Goal: Contribute content: Add original content to the website for others to see

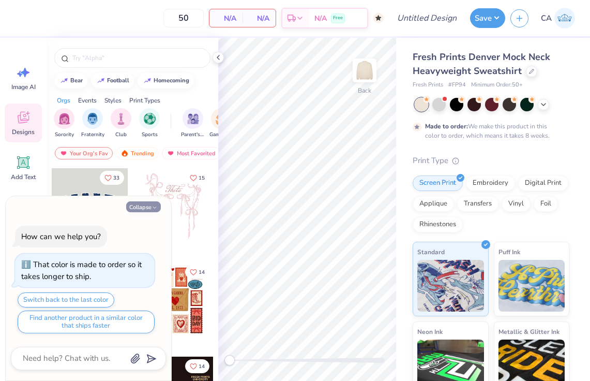
click at [141, 208] on button "Collapse" at bounding box center [143, 206] width 35 height 11
type textarea "x"
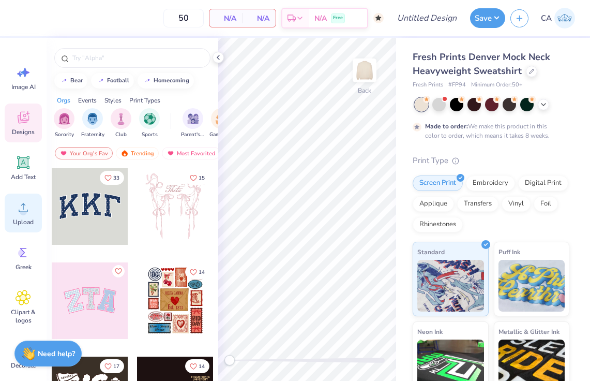
click at [25, 211] on circle at bounding box center [23, 211] width 7 height 7
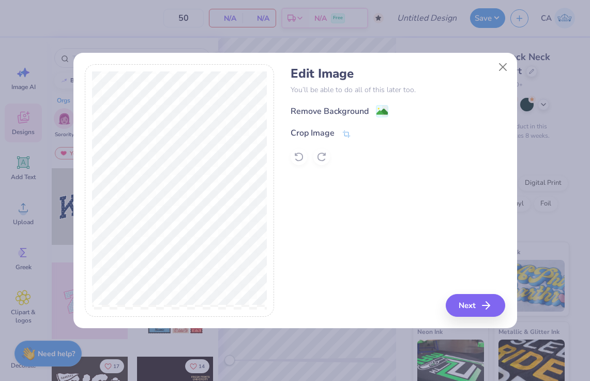
click at [354, 131] on div "Crop Image" at bounding box center [398, 133] width 215 height 12
click at [349, 132] on icon at bounding box center [346, 134] width 9 height 9
click at [361, 136] on button at bounding box center [363, 133] width 11 height 11
click at [382, 114] on image at bounding box center [381, 112] width 11 height 11
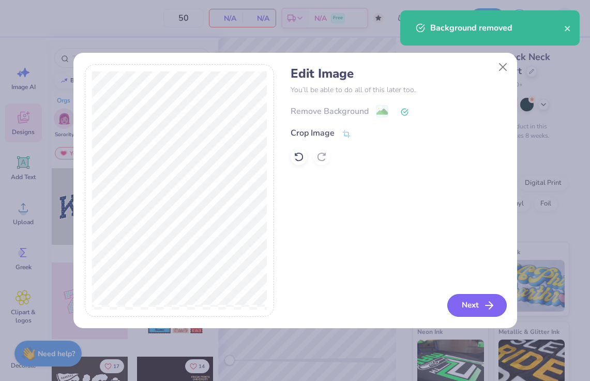
click at [463, 300] on button "Next" at bounding box center [476, 305] width 59 height 23
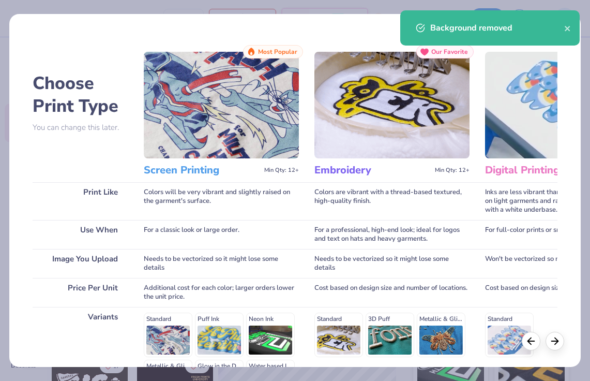
scroll to position [135, 0]
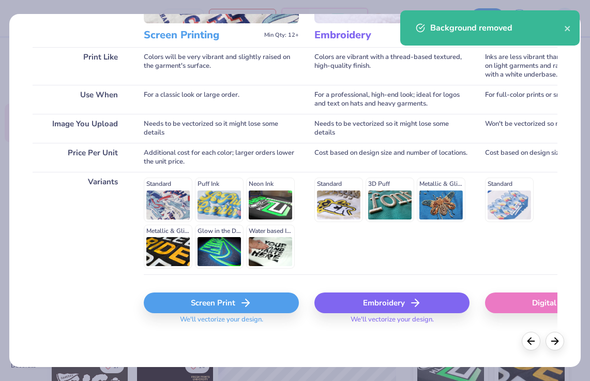
click at [227, 299] on div "Screen Print" at bounding box center [221, 302] width 155 height 21
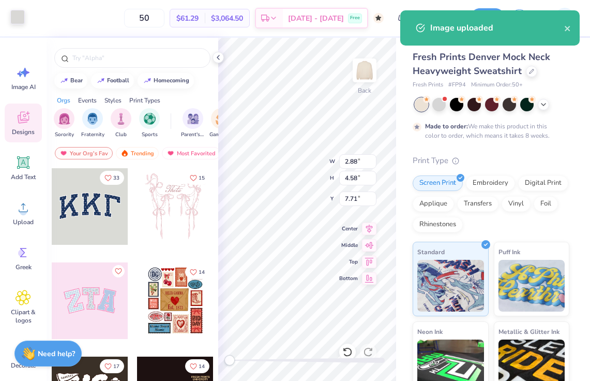
click at [17, 12] on div at bounding box center [17, 17] width 14 height 14
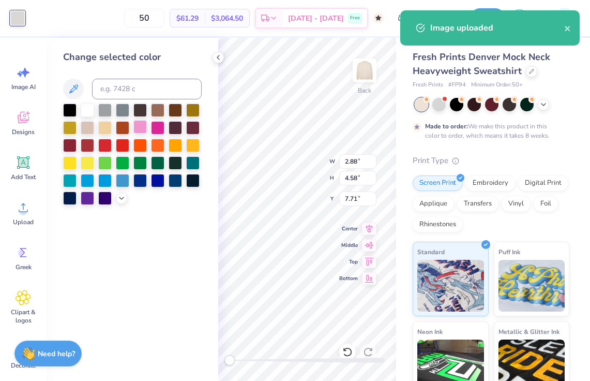
click at [138, 131] on div at bounding box center [139, 126] width 13 height 13
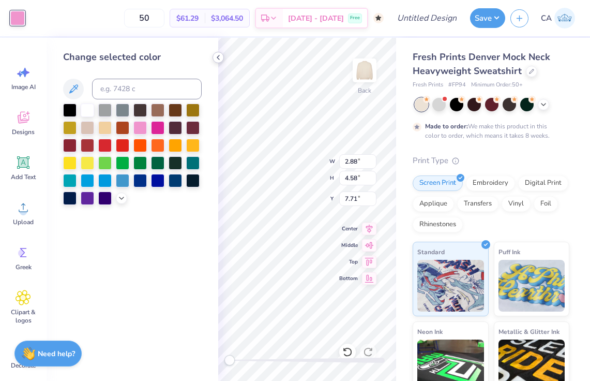
click at [217, 59] on icon at bounding box center [218, 57] width 8 height 8
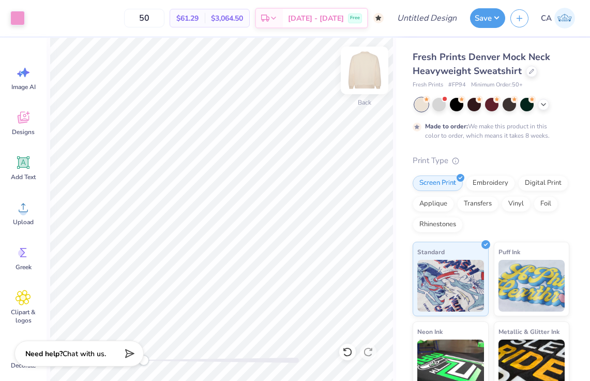
click at [372, 73] on img at bounding box center [364, 70] width 41 height 41
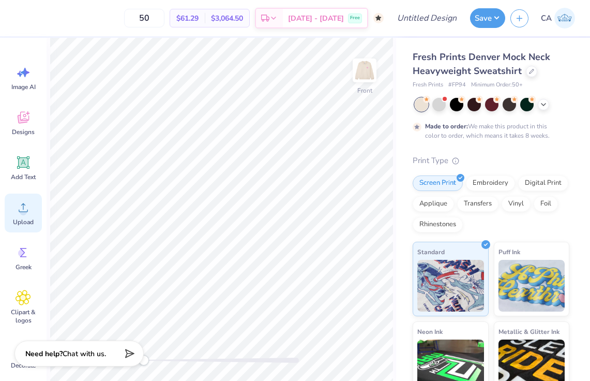
click at [27, 215] on icon at bounding box center [24, 208] width 16 height 16
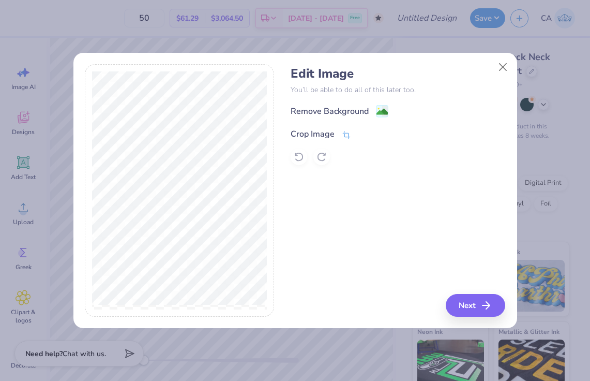
click at [343, 133] on icon at bounding box center [347, 134] width 8 height 7
click at [362, 135] on icon at bounding box center [363, 133] width 6 height 6
click at [384, 110] on image at bounding box center [381, 112] width 11 height 11
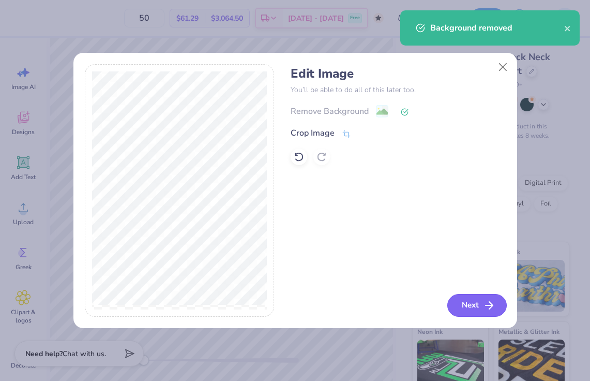
click at [472, 305] on button "Next" at bounding box center [476, 305] width 59 height 23
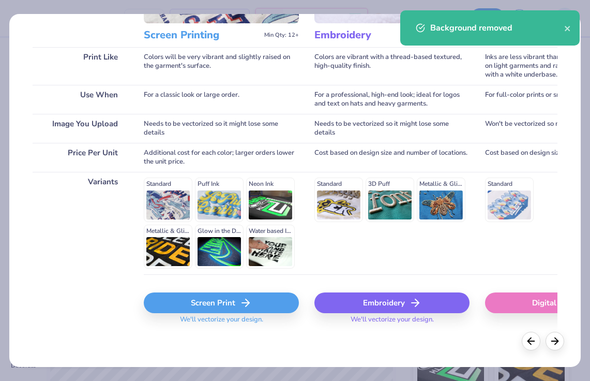
click at [227, 305] on div "Screen Print" at bounding box center [221, 302] width 155 height 21
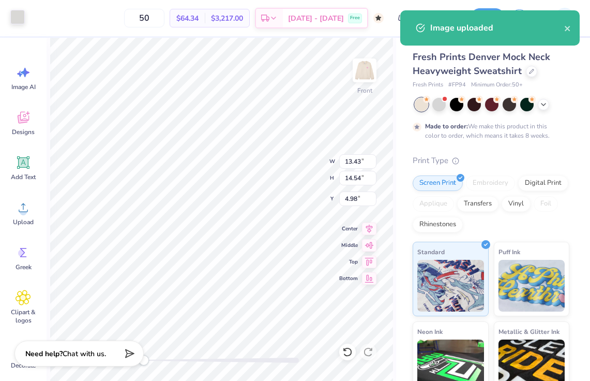
click at [21, 17] on div at bounding box center [17, 17] width 14 height 14
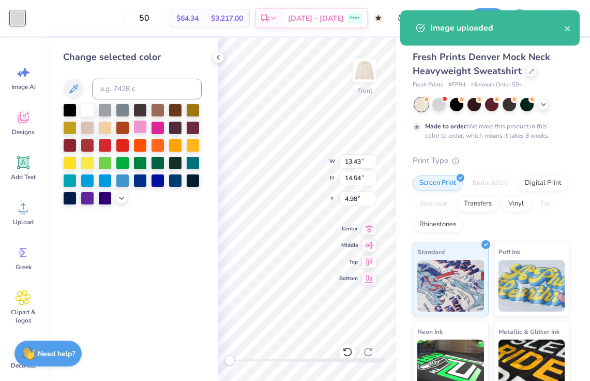
click at [139, 123] on div at bounding box center [139, 126] width 13 height 13
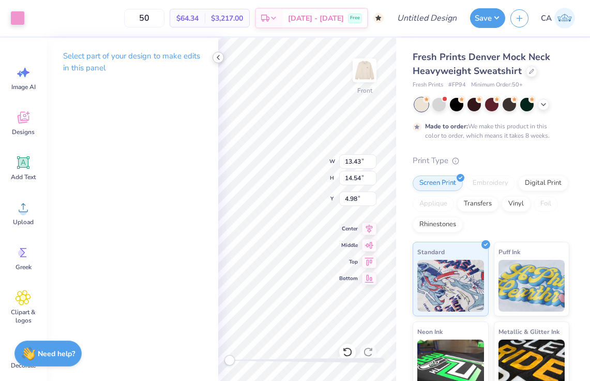
click at [216, 55] on icon at bounding box center [218, 57] width 8 height 8
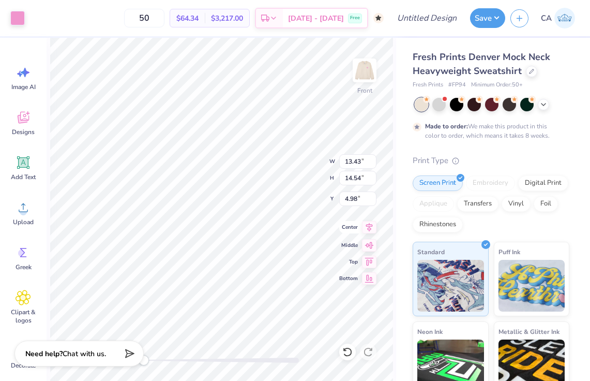
click at [367, 232] on icon at bounding box center [369, 227] width 14 height 12
click at [369, 227] on icon at bounding box center [369, 227] width 7 height 9
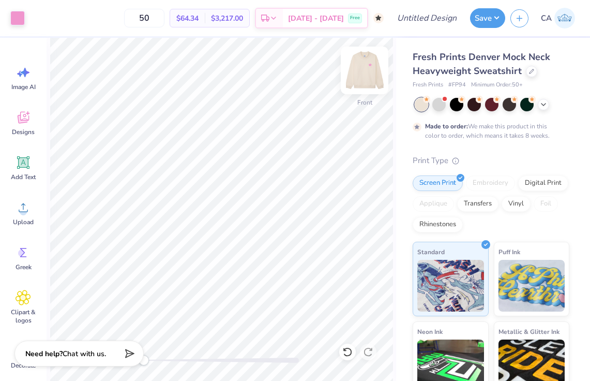
click at [360, 67] on img at bounding box center [364, 70] width 41 height 41
click at [366, 68] on img at bounding box center [364, 70] width 41 height 41
click at [366, 68] on img at bounding box center [364, 70] width 21 height 21
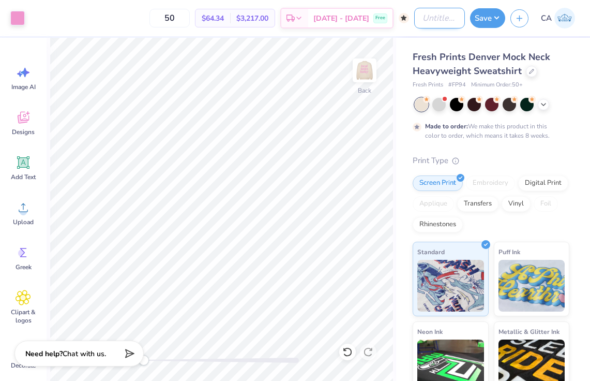
click at [430, 19] on input "Design Title" at bounding box center [439, 18] width 51 height 21
click at [491, 17] on button "Save" at bounding box center [487, 17] width 35 height 20
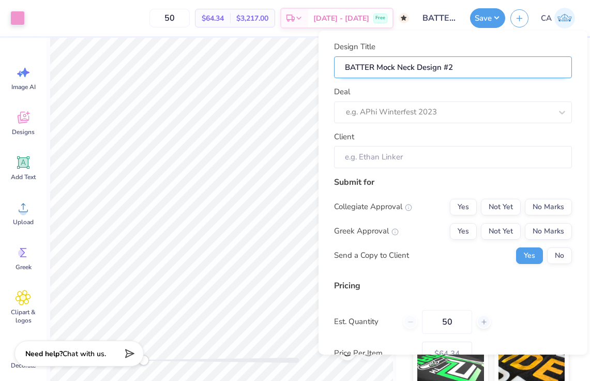
click at [377, 65] on input "BATTER Mock Neck Design #2" at bounding box center [453, 67] width 238 height 22
type input "BATTER CMock Neck Design #2"
type input "BATTER CrMock Neck Design #2"
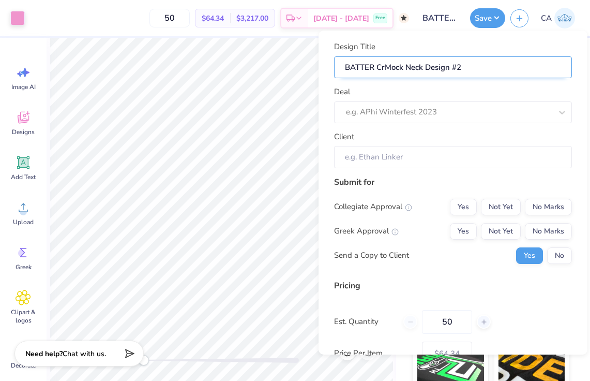
type input "BATTER CreMock Neck Design #2"
type input "BATTER CreaMock Neck Design #2"
type input "BATTER CreamMock Neck Design #2"
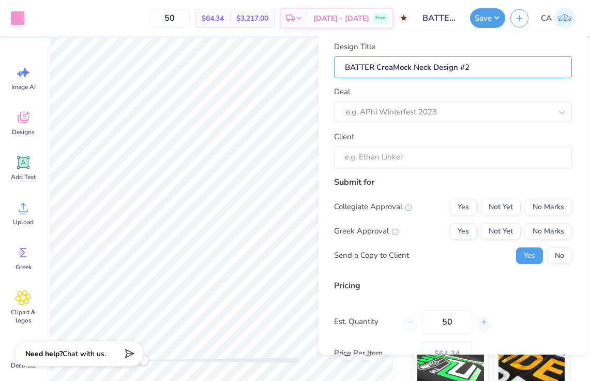
type input "BATTER CreamMock Neck Design #2"
type input "BATTER Cream Mock Neck Design #2"
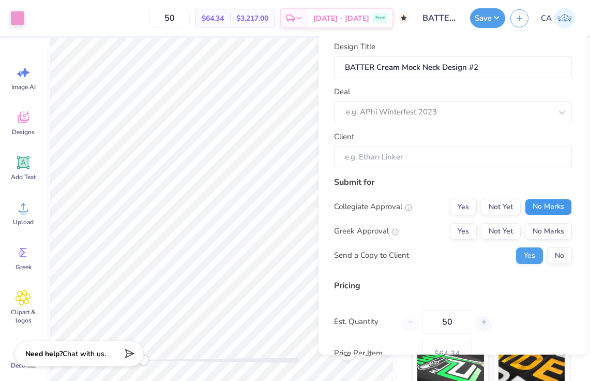
click at [541, 207] on button "No Marks" at bounding box center [548, 207] width 47 height 17
click at [543, 231] on button "No Marks" at bounding box center [548, 231] width 47 height 17
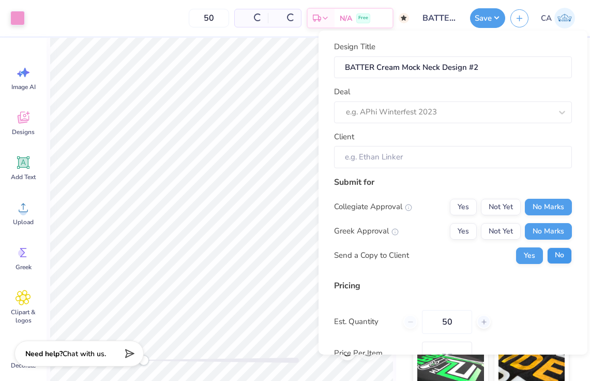
type input "$64.34"
click at [563, 252] on button "No" at bounding box center [559, 255] width 25 height 17
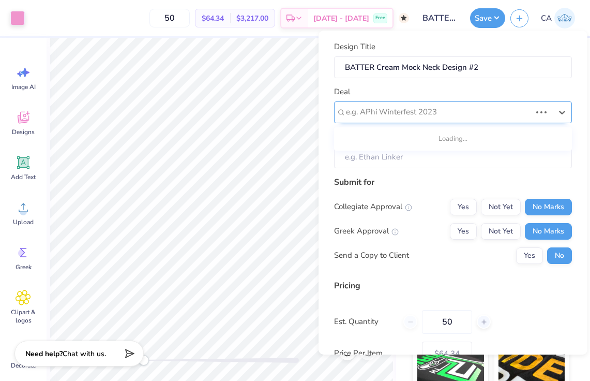
click at [500, 109] on div at bounding box center [438, 112] width 185 height 14
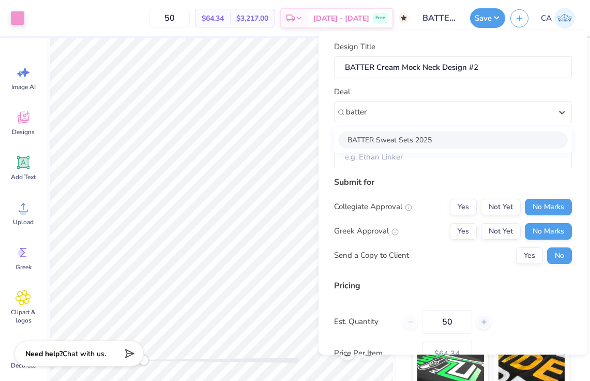
click at [468, 140] on div "BATTER Sweat Sets 2025" at bounding box center [453, 139] width 230 height 17
type input "batter"
type input "[PERSON_NAME]"
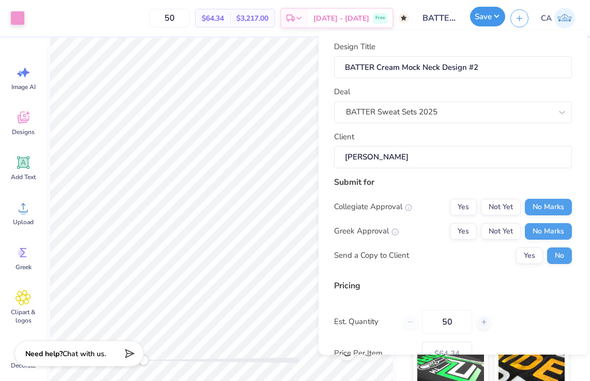
click at [490, 21] on button "Save" at bounding box center [487, 17] width 35 height 20
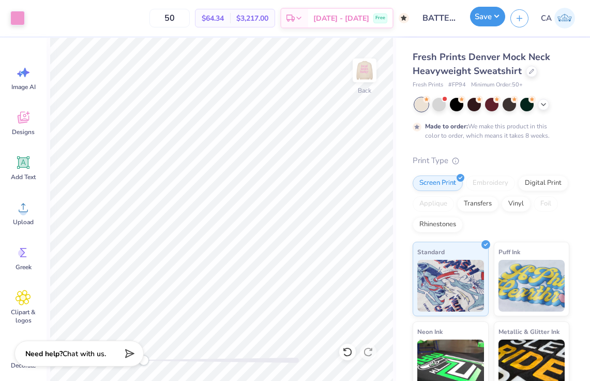
click at [487, 19] on button "Save" at bounding box center [487, 17] width 35 height 20
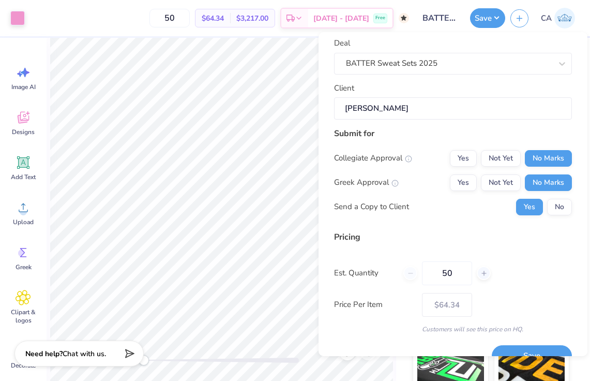
scroll to position [71, 0]
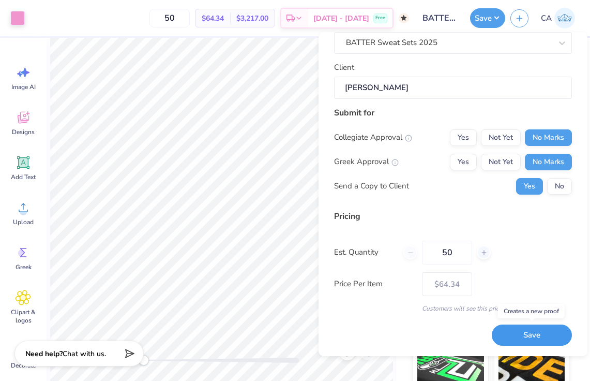
click at [530, 335] on button "Save" at bounding box center [532, 334] width 80 height 21
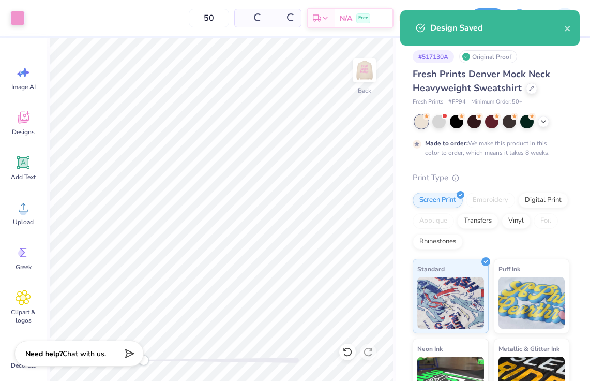
type input "$64.34"
click at [566, 31] on icon "close" at bounding box center [567, 28] width 7 height 8
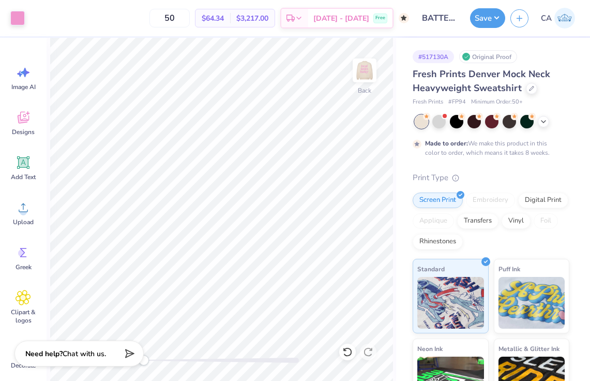
click at [564, 18] on img at bounding box center [564, 18] width 21 height 21
